Goal: Information Seeking & Learning: Learn about a topic

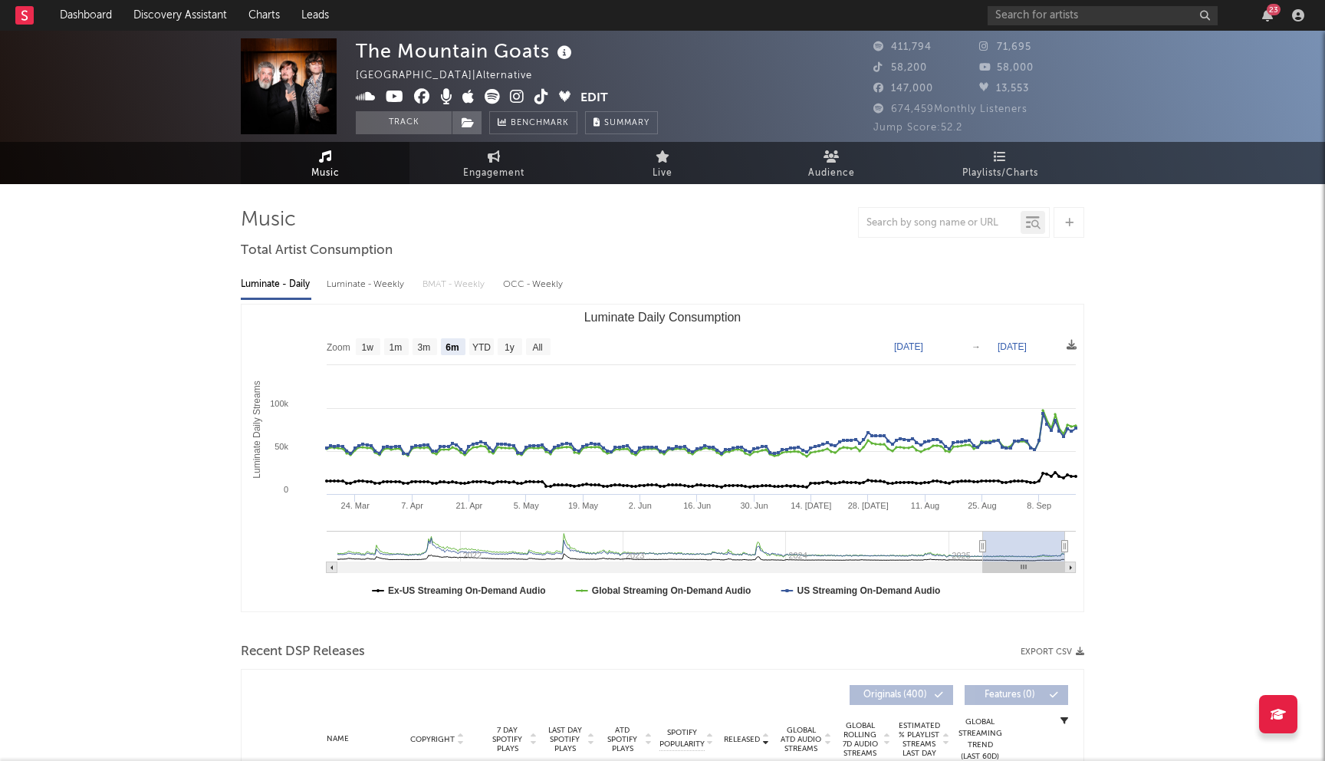
select select "6m"
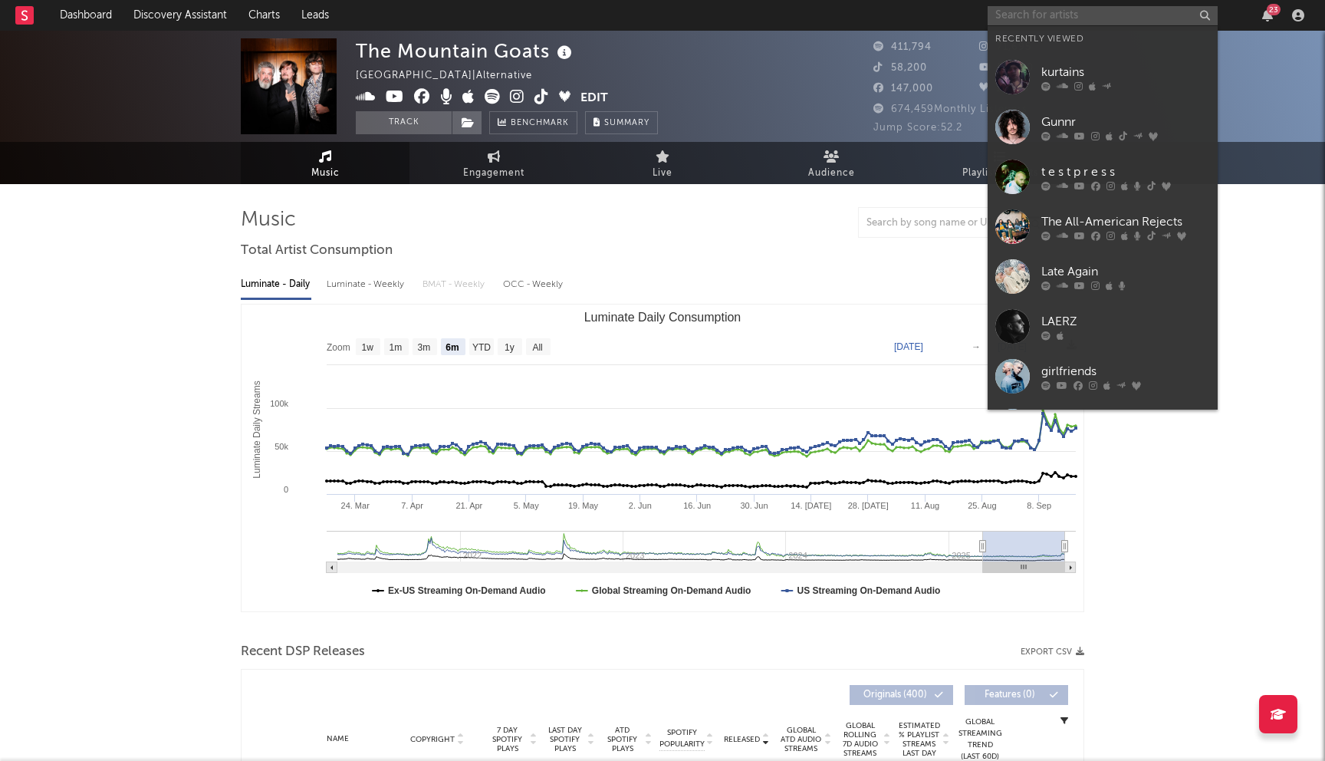
click at [1040, 17] on input "text" at bounding box center [1103, 15] width 230 height 19
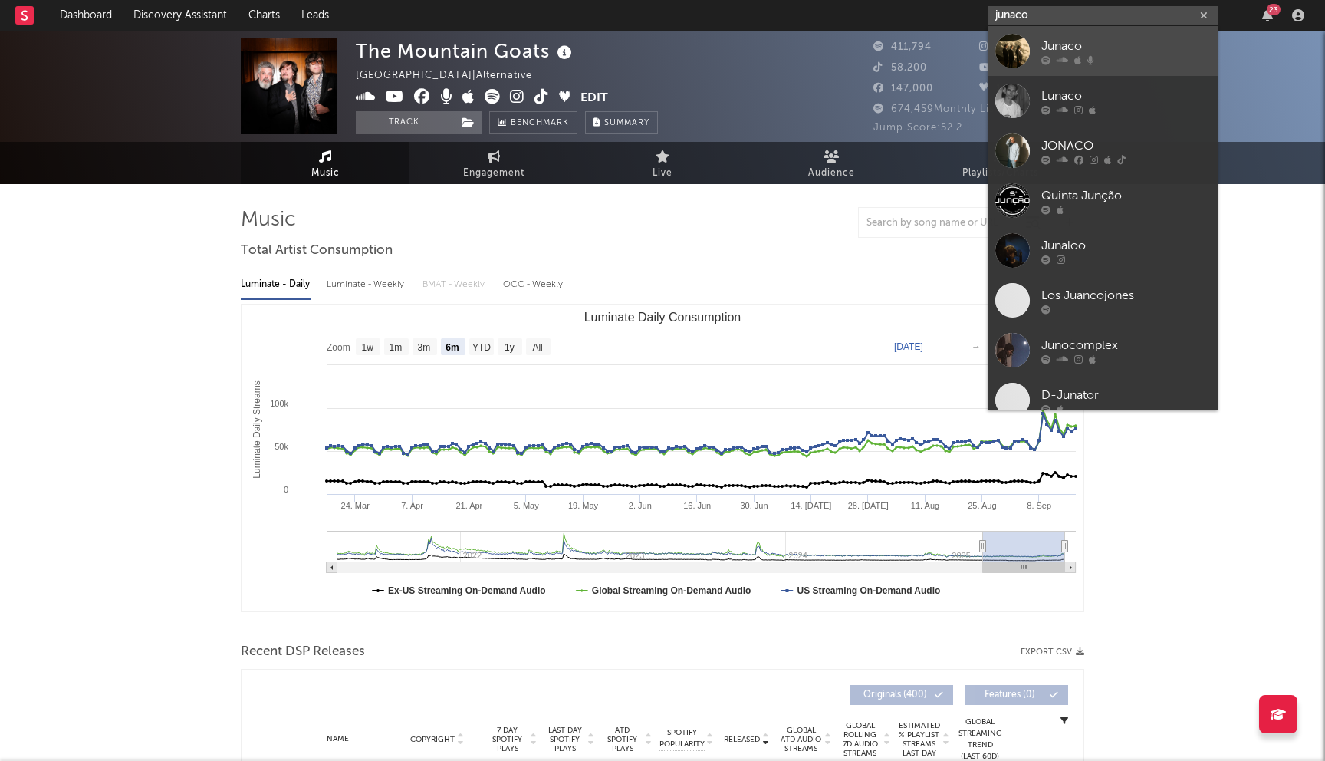
type input "junaco"
click at [1073, 54] on div "Junaco" at bounding box center [1125, 46] width 169 height 18
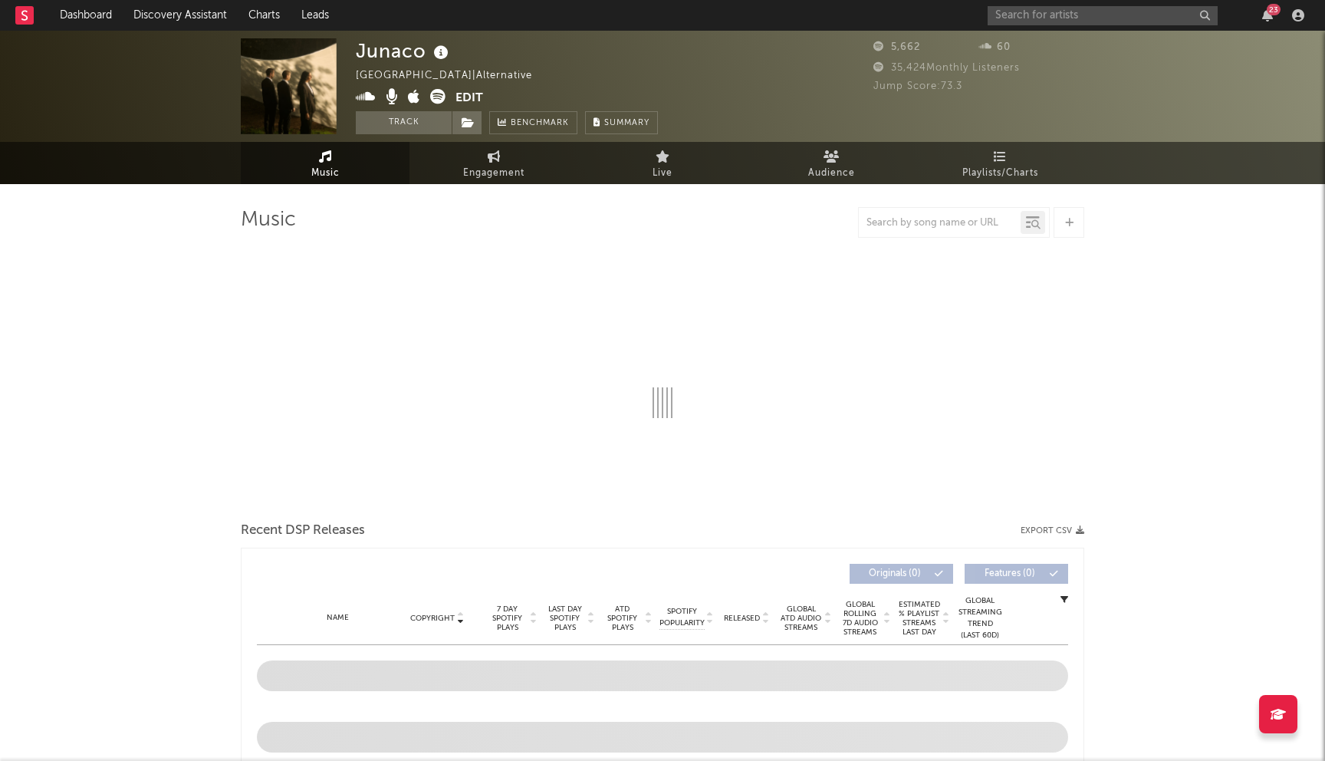
select select "1w"
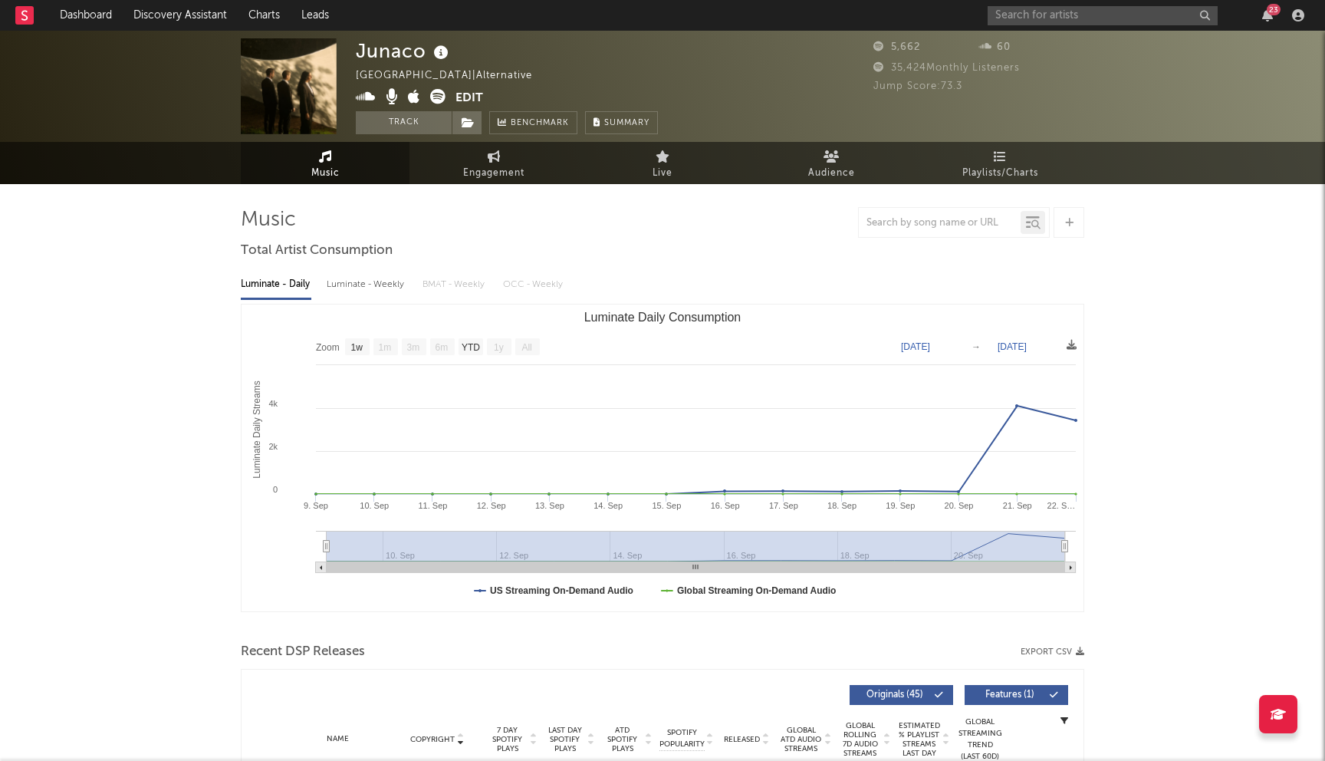
scroll to position [550, 0]
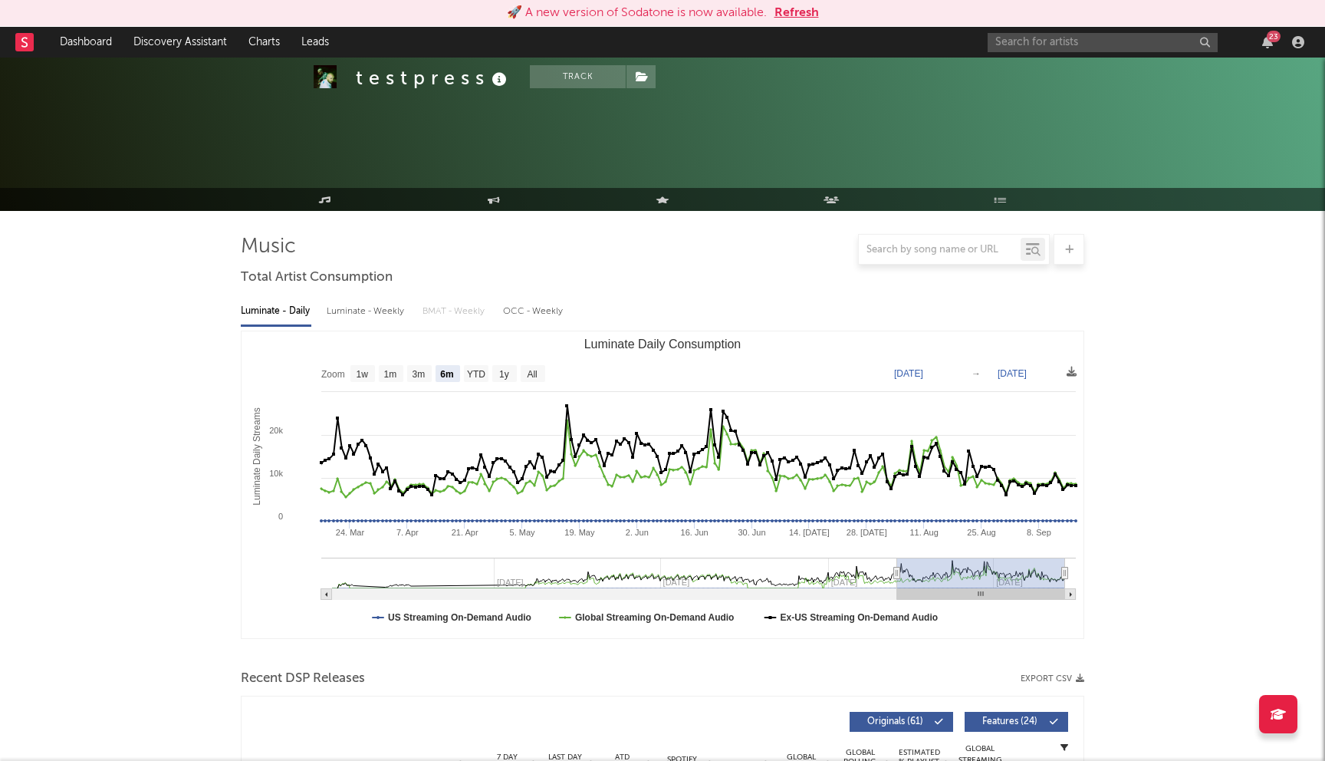
select select "6m"
